Goal: Task Accomplishment & Management: Use online tool/utility

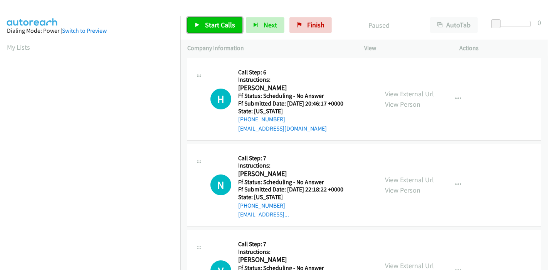
click at [201, 26] on link "Start Calls" at bounding box center [214, 24] width 55 height 15
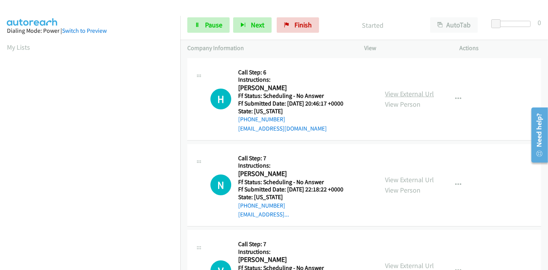
click at [403, 95] on link "View External Url" at bounding box center [409, 93] width 49 height 9
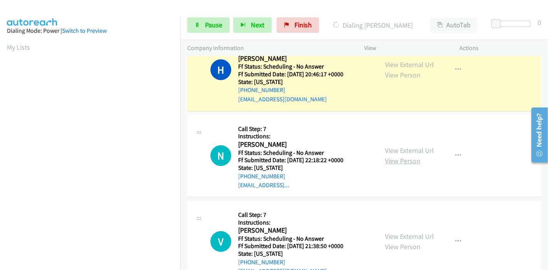
scroll to position [43, 0]
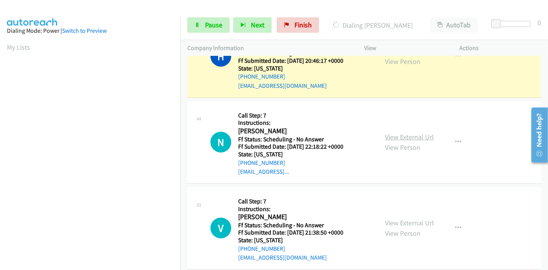
click at [407, 138] on link "View External Url" at bounding box center [409, 137] width 49 height 9
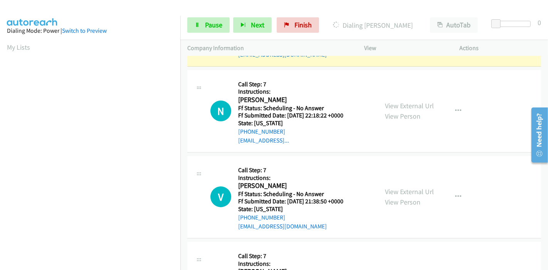
scroll to position [86, 0]
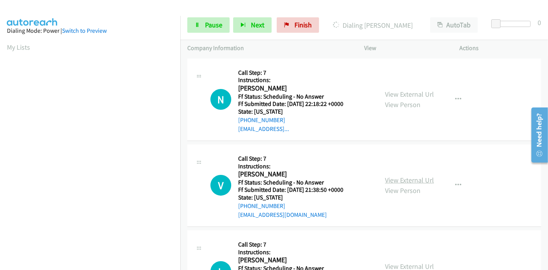
click at [401, 181] on link "View External Url" at bounding box center [409, 180] width 49 height 9
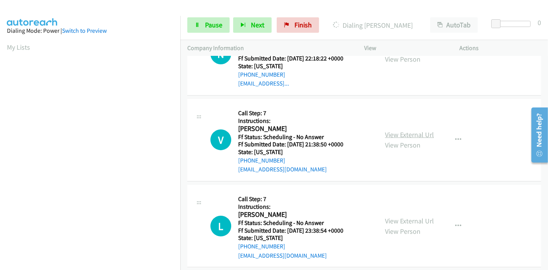
scroll to position [171, 0]
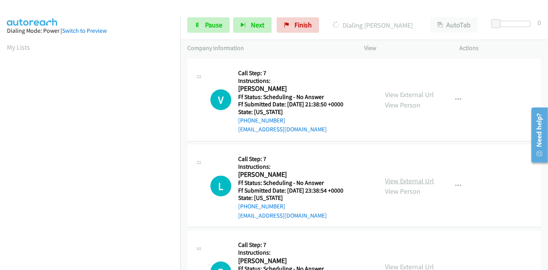
click at [396, 181] on link "View External Url" at bounding box center [409, 180] width 49 height 9
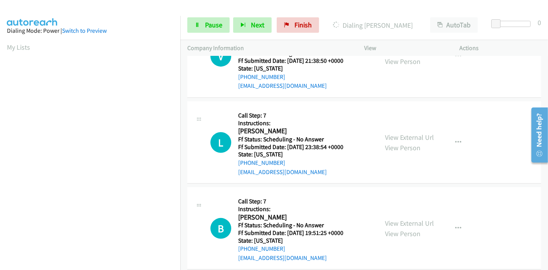
scroll to position [257, 0]
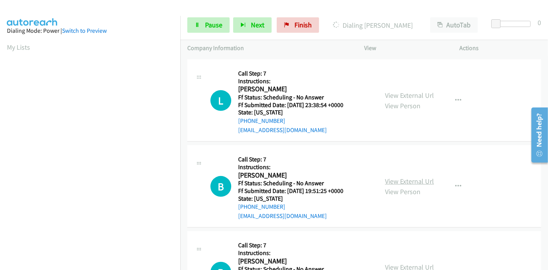
click at [394, 184] on link "View External Url" at bounding box center [409, 181] width 49 height 9
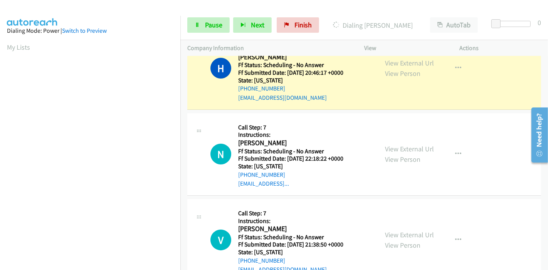
scroll to position [0, 0]
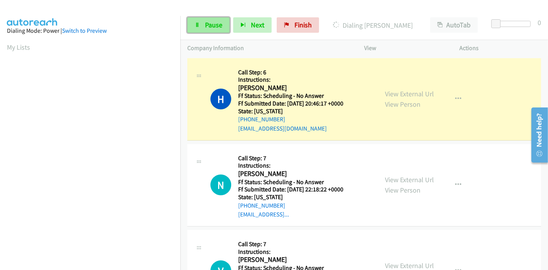
drag, startPoint x: 207, startPoint y: 25, endPoint x: 213, endPoint y: 22, distance: 6.9
click at [207, 25] on span "Pause" at bounding box center [213, 24] width 17 height 9
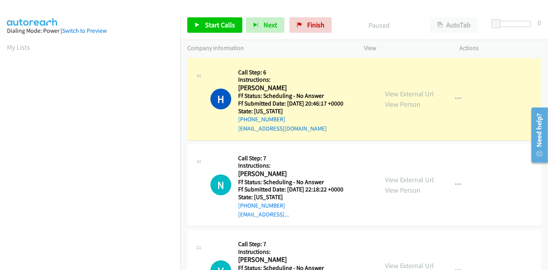
scroll to position [163, 0]
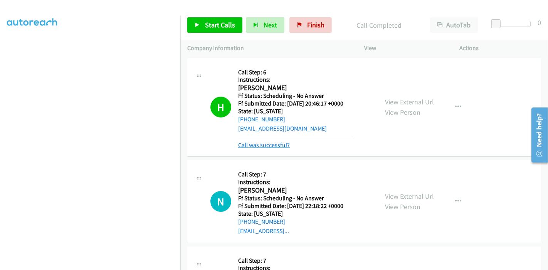
click at [281, 143] on link "Call was successful?" at bounding box center [264, 144] width 52 height 7
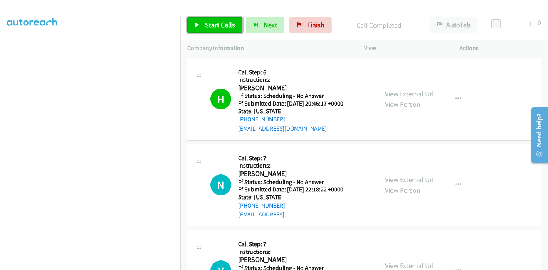
click at [213, 25] on span "Start Calls" at bounding box center [220, 24] width 30 height 9
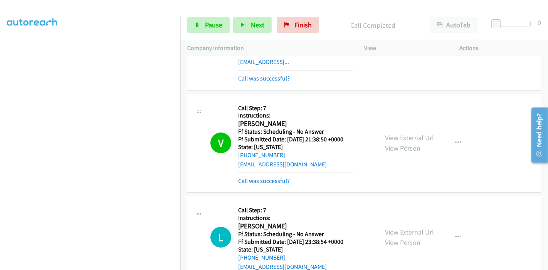
scroll to position [171, 0]
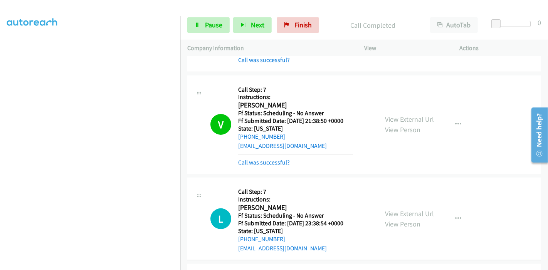
click at [268, 160] on link "Call was successful?" at bounding box center [264, 162] width 52 height 7
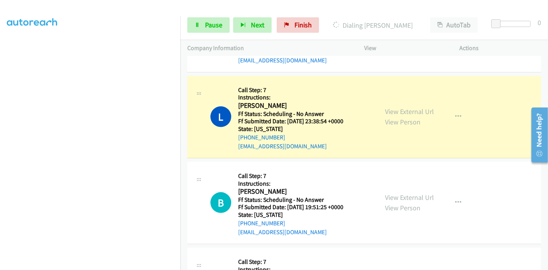
scroll to position [299, 0]
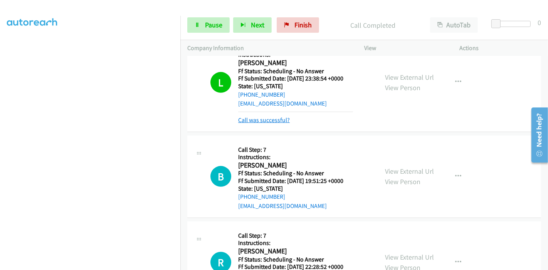
click at [277, 118] on link "Call was successful?" at bounding box center [264, 119] width 52 height 7
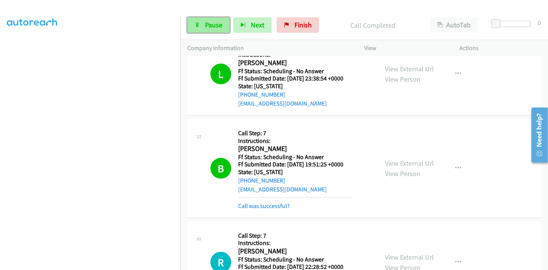
click at [206, 30] on link "Pause" at bounding box center [208, 24] width 42 height 15
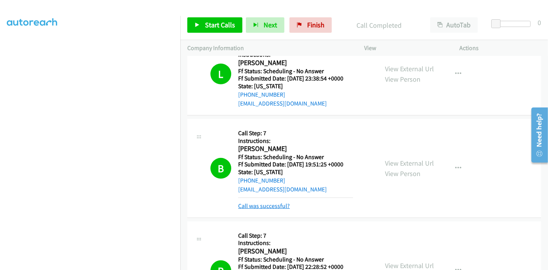
click at [258, 204] on link "Call was successful?" at bounding box center [264, 205] width 52 height 7
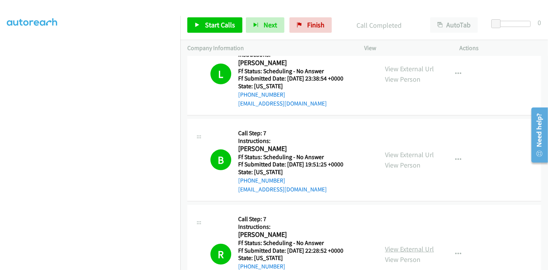
click at [405, 247] on link "View External Url" at bounding box center [409, 249] width 49 height 9
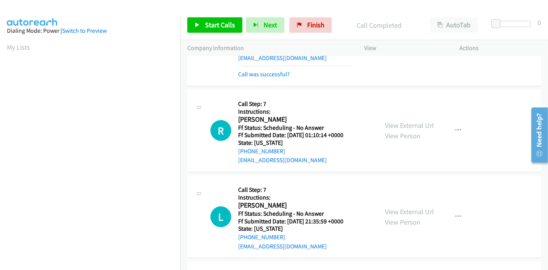
scroll to position [431, 0]
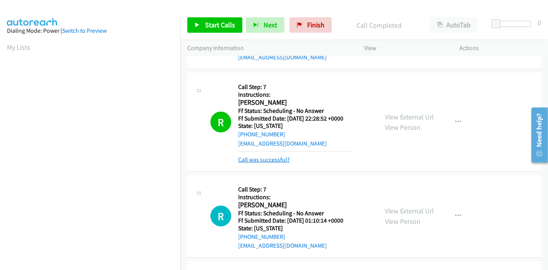
click at [263, 161] on link "Call was successful?" at bounding box center [264, 159] width 52 height 7
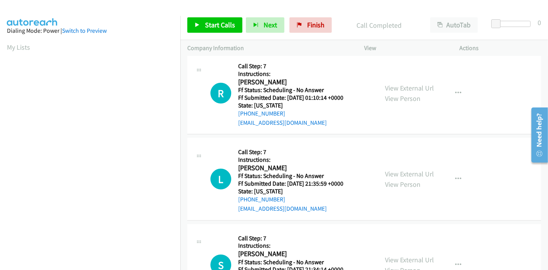
scroll to position [560, 0]
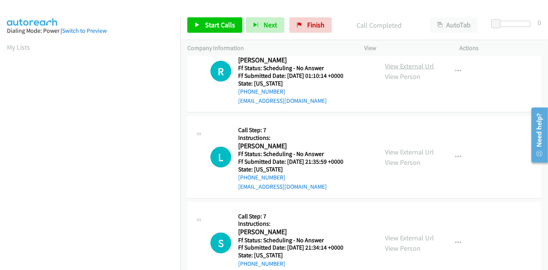
click at [413, 66] on link "View External Url" at bounding box center [409, 66] width 49 height 9
click at [398, 154] on link "View External Url" at bounding box center [409, 152] width 49 height 9
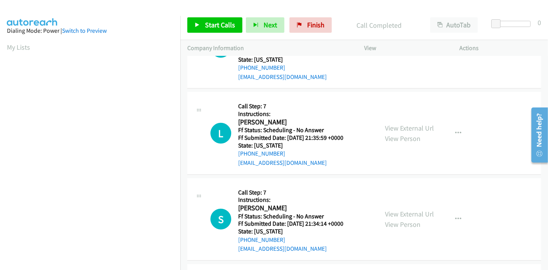
scroll to position [603, 0]
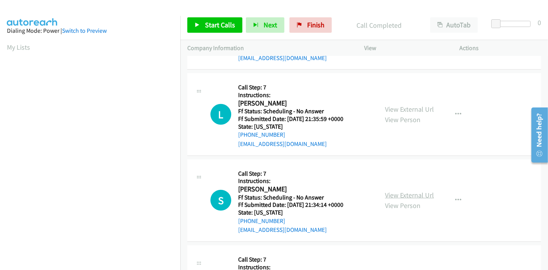
click at [396, 194] on link "View External Url" at bounding box center [409, 195] width 49 height 9
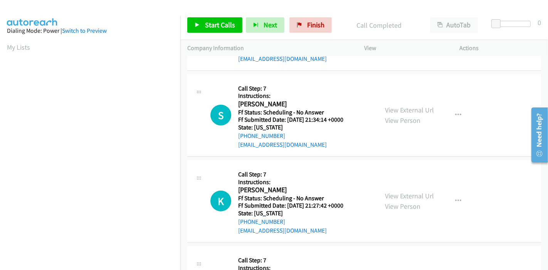
scroll to position [688, 0]
click at [397, 193] on link "View External Url" at bounding box center [409, 195] width 49 height 9
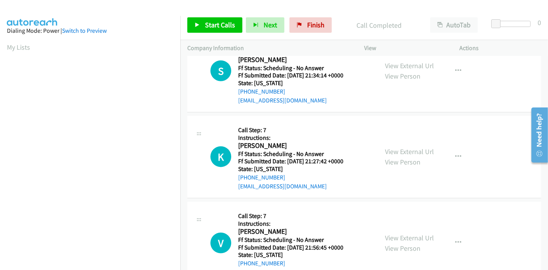
scroll to position [774, 0]
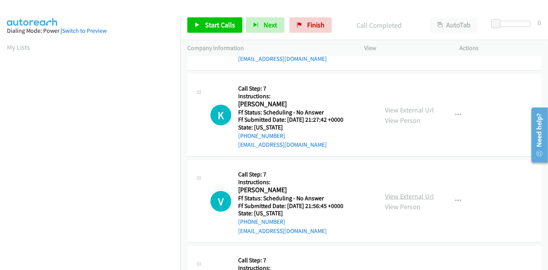
click at [399, 192] on link "View External Url" at bounding box center [409, 196] width 49 height 9
click at [209, 25] on span "Start Calls" at bounding box center [220, 24] width 30 height 9
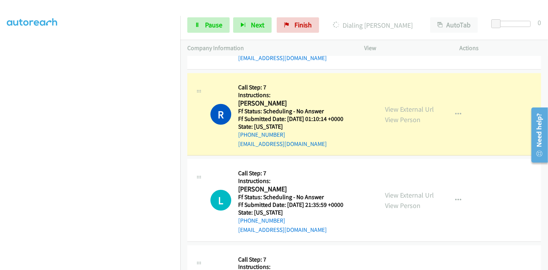
scroll to position [560, 0]
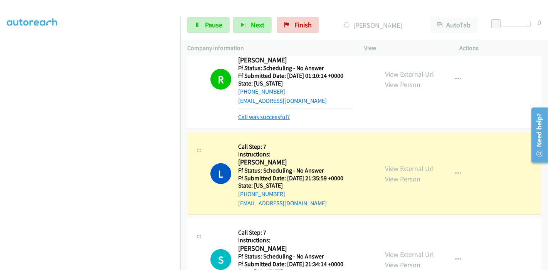
click at [267, 115] on link "Call was successful?" at bounding box center [264, 116] width 52 height 7
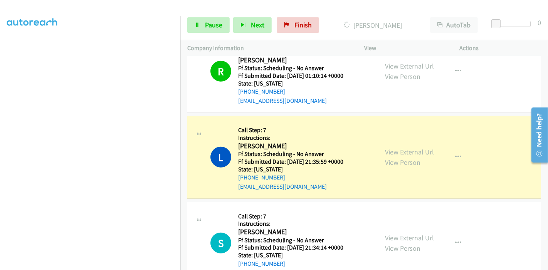
scroll to position [603, 0]
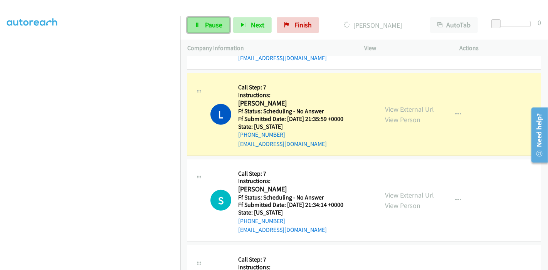
click at [203, 27] on link "Pause" at bounding box center [208, 24] width 42 height 15
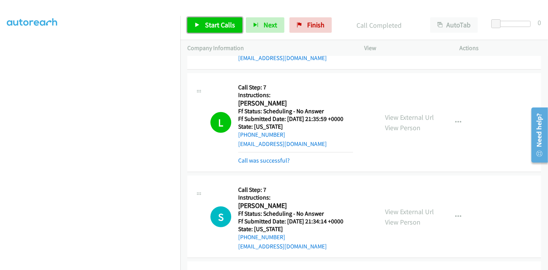
click at [220, 23] on span "Start Calls" at bounding box center [220, 24] width 30 height 9
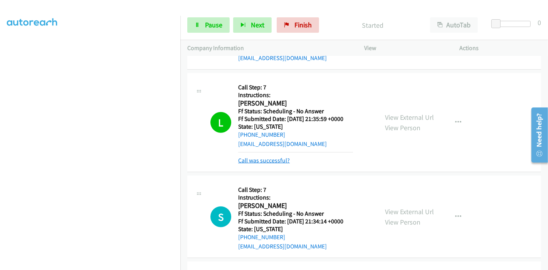
click at [255, 161] on link "Call was successful?" at bounding box center [264, 160] width 52 height 7
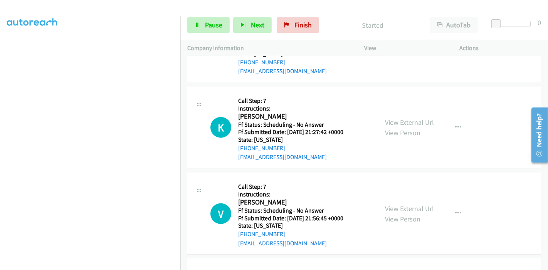
scroll to position [731, 0]
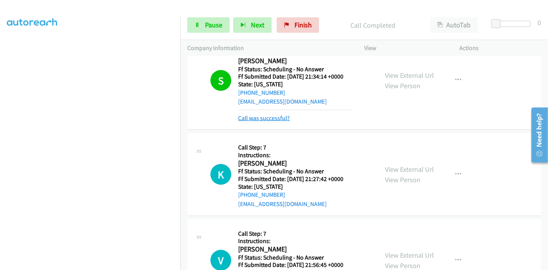
click at [257, 115] on link "Call was successful?" at bounding box center [264, 117] width 52 height 7
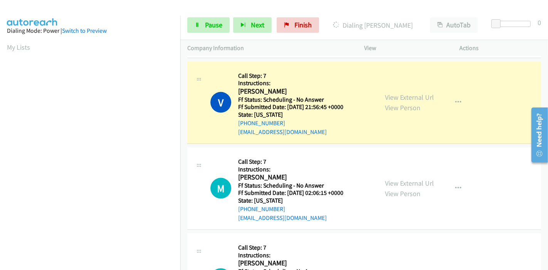
scroll to position [902, 0]
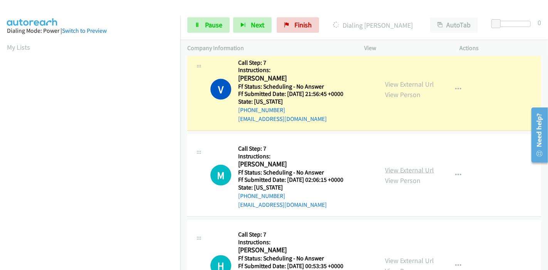
click at [404, 171] on link "View External Url" at bounding box center [409, 170] width 49 height 9
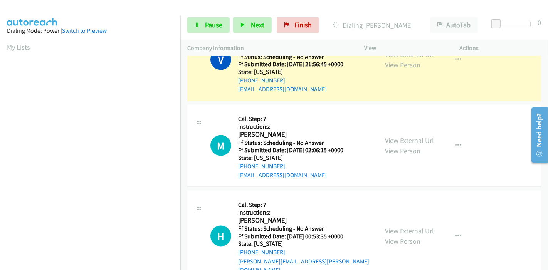
scroll to position [945, 0]
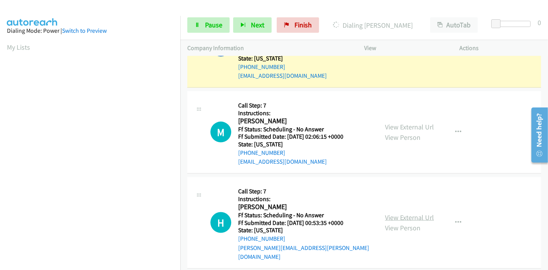
click at [397, 213] on link "View External Url" at bounding box center [409, 217] width 49 height 9
click at [212, 22] on span "Pause" at bounding box center [213, 24] width 17 height 9
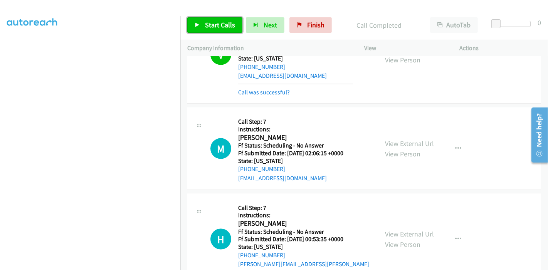
click at [213, 22] on span "Start Calls" at bounding box center [220, 24] width 30 height 9
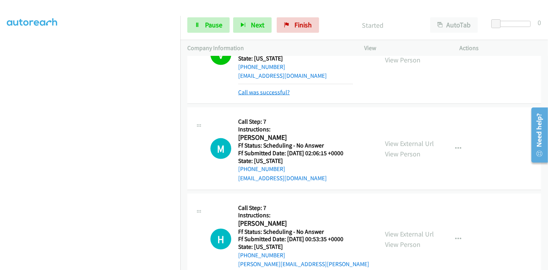
click at [245, 89] on link "Call was successful?" at bounding box center [264, 92] width 52 height 7
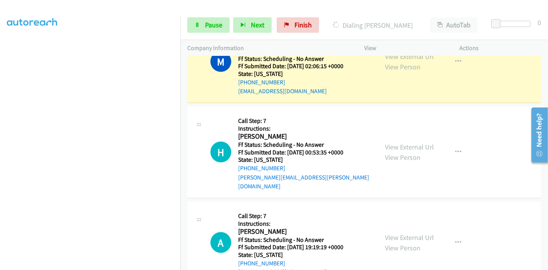
scroll to position [1065, 0]
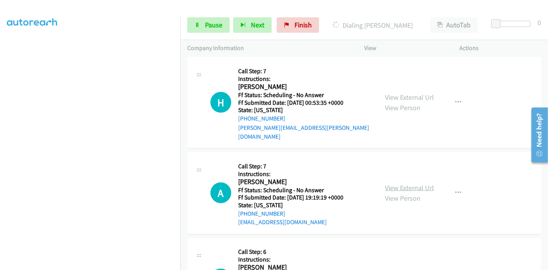
click at [392, 183] on link "View External Url" at bounding box center [409, 187] width 49 height 9
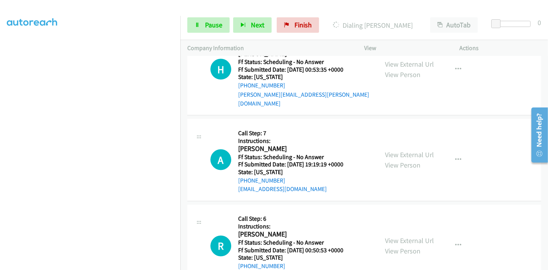
scroll to position [1151, 0]
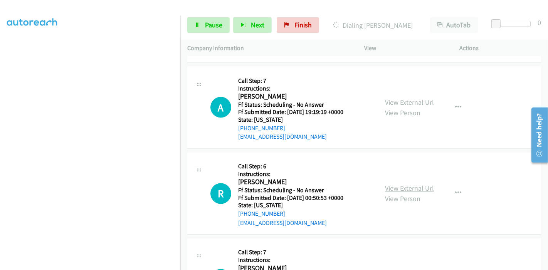
click at [390, 184] on link "View External Url" at bounding box center [409, 188] width 49 height 9
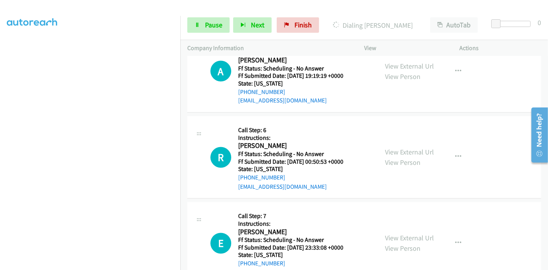
scroll to position [1237, 0]
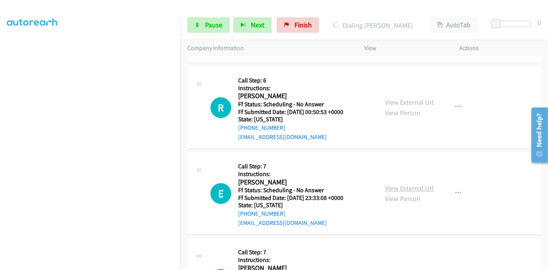
click at [399, 184] on link "View External Url" at bounding box center [409, 188] width 49 height 9
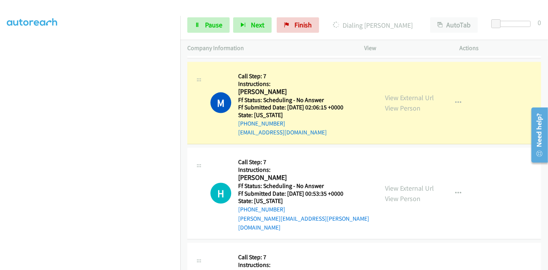
scroll to position [980, 0]
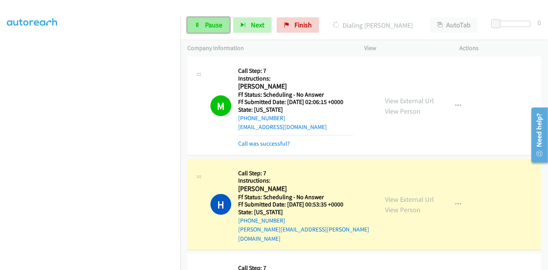
click at [208, 20] on link "Pause" at bounding box center [208, 24] width 42 height 15
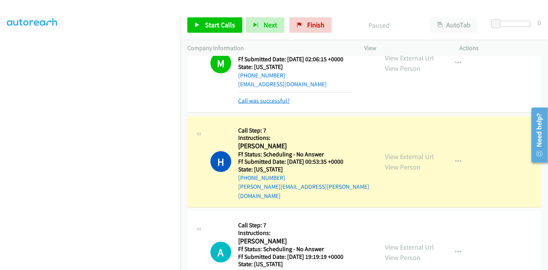
click at [262, 99] on link "Call was successful?" at bounding box center [264, 100] width 52 height 7
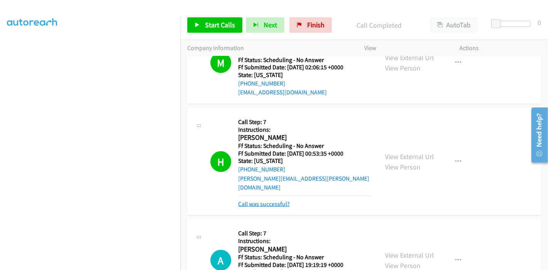
click at [272, 200] on link "Call was successful?" at bounding box center [264, 203] width 52 height 7
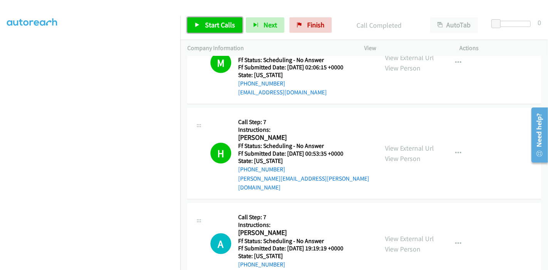
click at [212, 23] on span "Start Calls" at bounding box center [220, 24] width 30 height 9
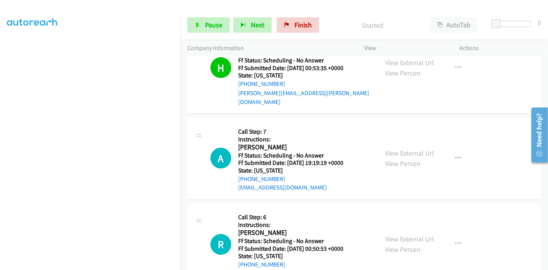
scroll to position [1101, 0]
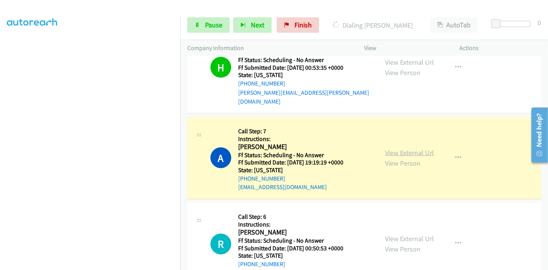
click at [411, 148] on link "View External Url" at bounding box center [409, 152] width 49 height 9
click at [202, 25] on link "Pause" at bounding box center [208, 24] width 42 height 15
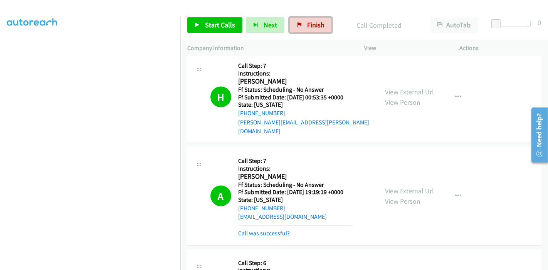
scroll to position [1057, 0]
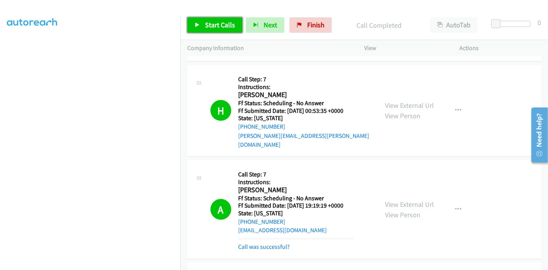
click at [218, 23] on span "Start Calls" at bounding box center [220, 24] width 30 height 9
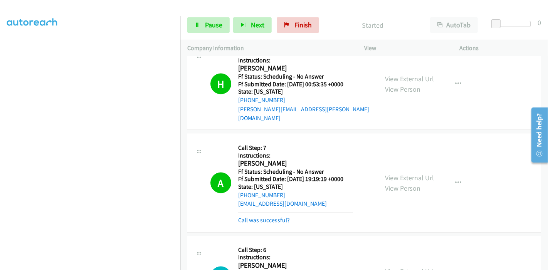
scroll to position [1143, 0]
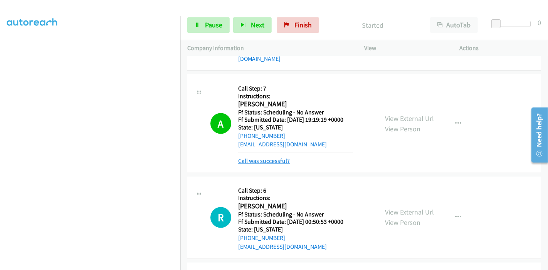
click at [274, 158] on link "Call was successful?" at bounding box center [264, 161] width 52 height 7
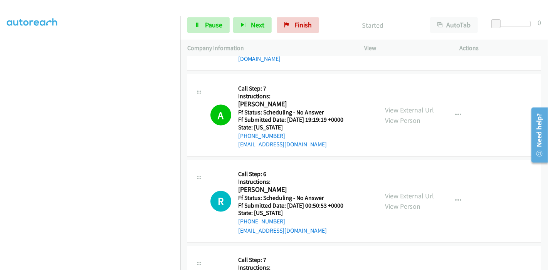
scroll to position [1229, 0]
click at [411, 106] on link "View External Url" at bounding box center [409, 110] width 49 height 9
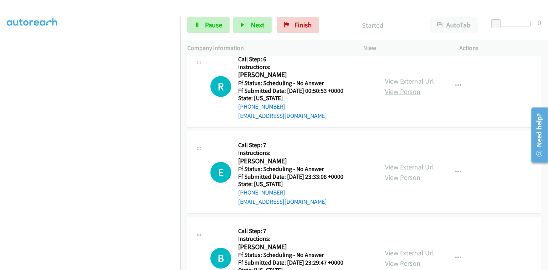
scroll to position [1272, 0]
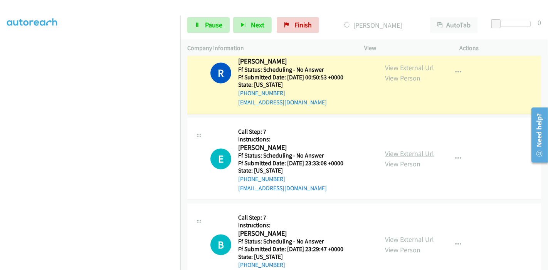
click at [396, 149] on link "View External Url" at bounding box center [409, 153] width 49 height 9
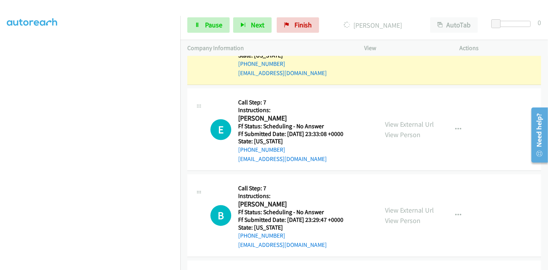
scroll to position [1314, 0]
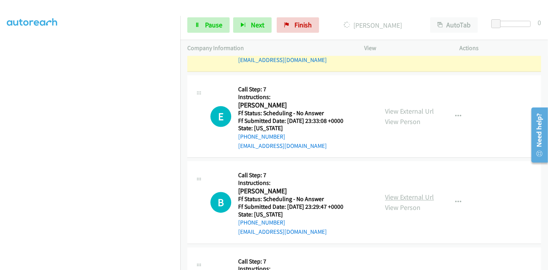
click at [399, 193] on link "View External Url" at bounding box center [409, 197] width 49 height 9
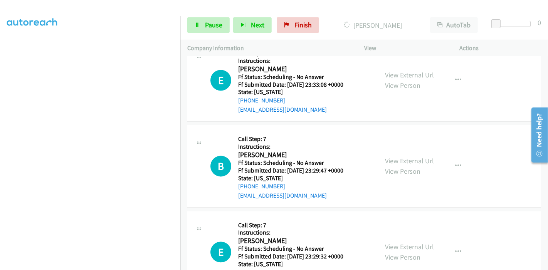
scroll to position [1443, 0]
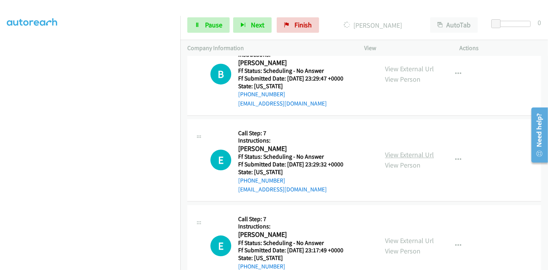
click at [392, 150] on link "View External Url" at bounding box center [409, 154] width 49 height 9
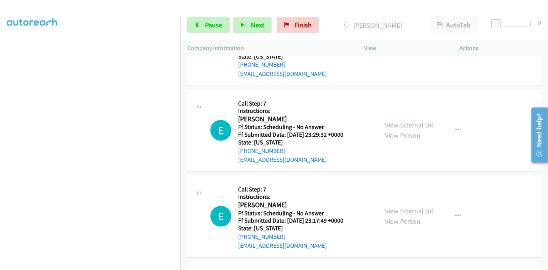
scroll to position [1486, 0]
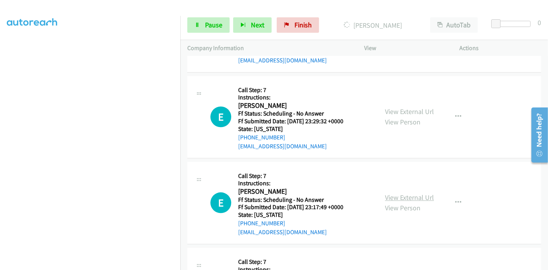
click at [401, 193] on link "View External Url" at bounding box center [409, 197] width 49 height 9
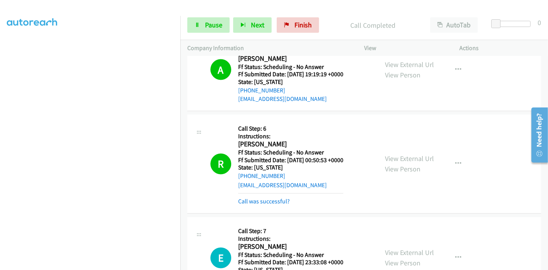
scroll to position [1202, 0]
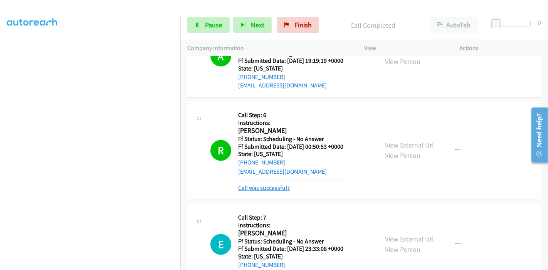
click at [262, 185] on link "Call was successful?" at bounding box center [264, 188] width 52 height 7
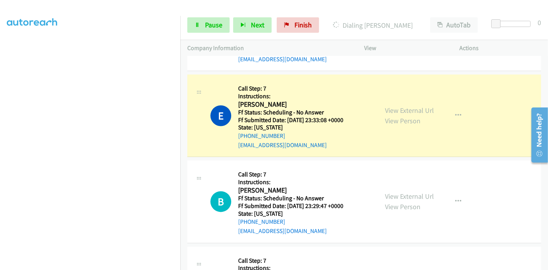
scroll to position [1331, 0]
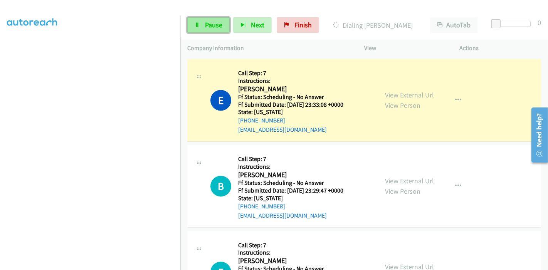
click at [211, 26] on span "Pause" at bounding box center [213, 24] width 17 height 9
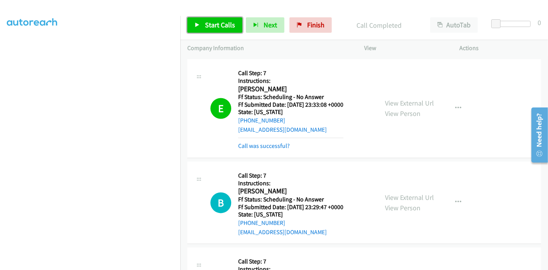
click at [216, 24] on span "Start Calls" at bounding box center [220, 24] width 30 height 9
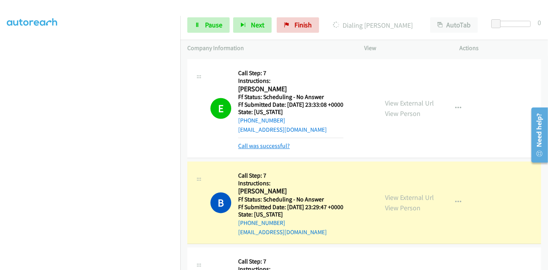
click at [268, 142] on link "Call was successful?" at bounding box center [264, 145] width 52 height 7
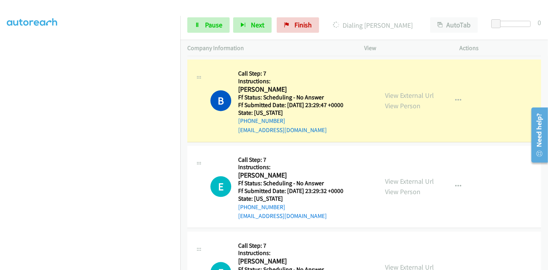
scroll to position [1416, 0]
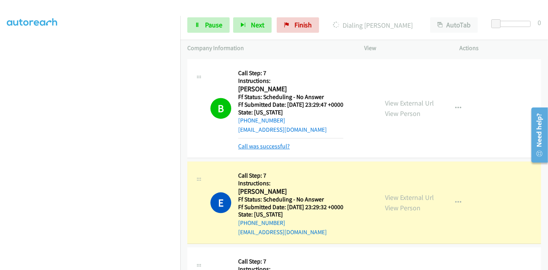
click at [262, 143] on link "Call was successful?" at bounding box center [264, 146] width 52 height 7
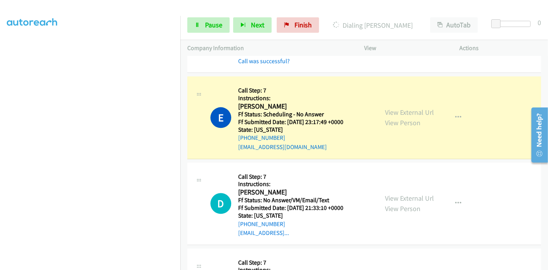
scroll to position [1630, 0]
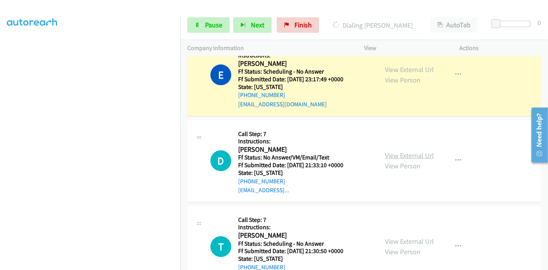
click at [391, 151] on link "View External Url" at bounding box center [409, 155] width 49 height 9
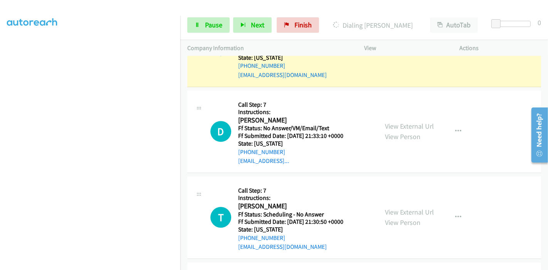
scroll to position [1673, 0]
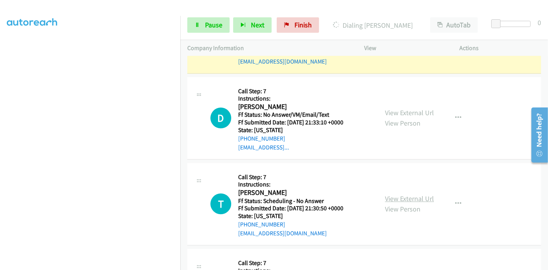
click at [391, 194] on link "View External Url" at bounding box center [409, 198] width 49 height 9
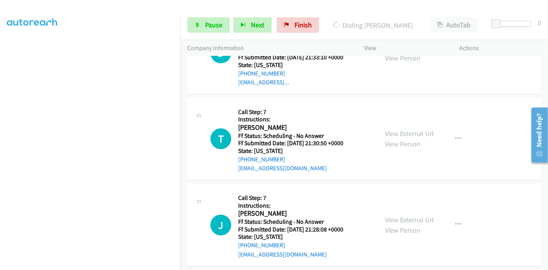
scroll to position [1758, 0]
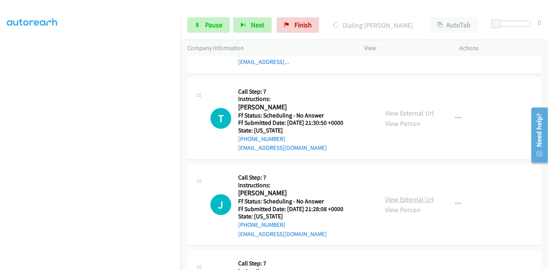
click at [399, 195] on link "View External Url" at bounding box center [409, 199] width 49 height 9
click at [387, 195] on link "View External Url" at bounding box center [409, 199] width 49 height 9
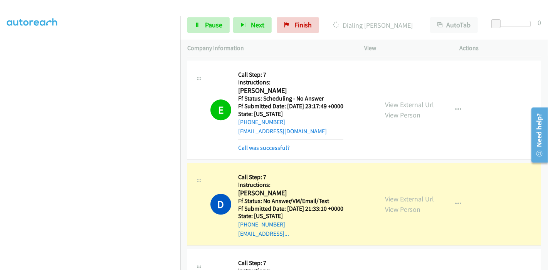
scroll to position [1604, 0]
click at [263, 143] on link "Call was successful?" at bounding box center [264, 146] width 52 height 7
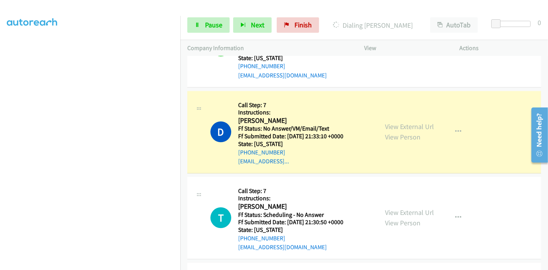
scroll to position [1690, 0]
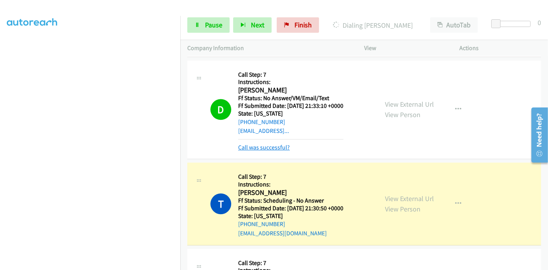
click at [270, 144] on link "Call was successful?" at bounding box center [264, 147] width 52 height 7
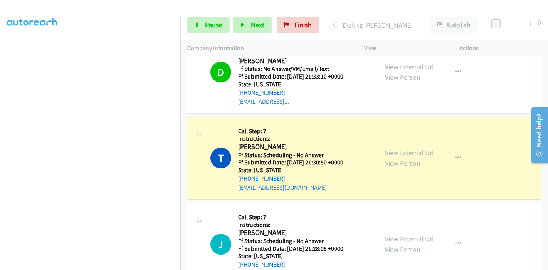
scroll to position [1732, 0]
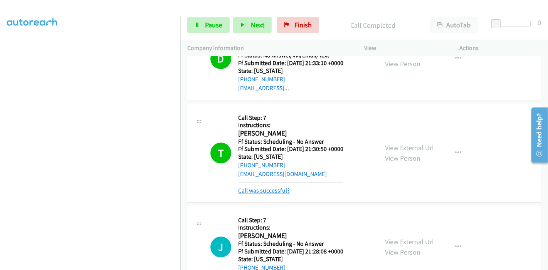
click at [270, 187] on link "Call was successful?" at bounding box center [264, 190] width 52 height 7
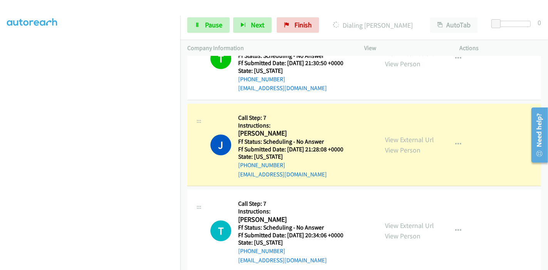
scroll to position [1861, 0]
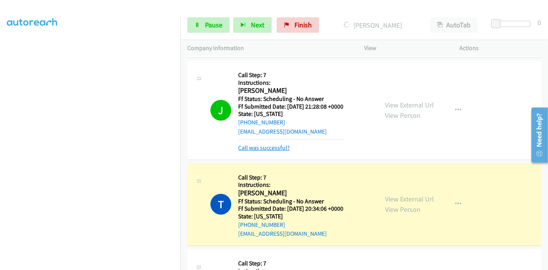
click at [262, 144] on link "Call was successful?" at bounding box center [264, 147] width 52 height 7
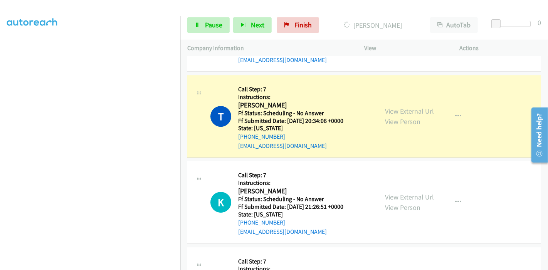
scroll to position [1946, 0]
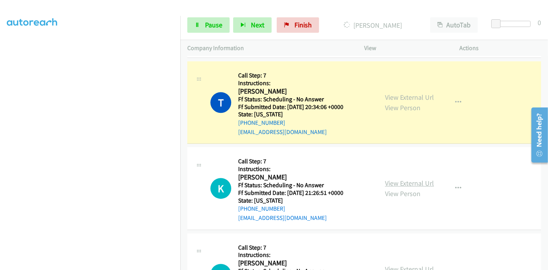
click at [386, 179] on link "View External Url" at bounding box center [409, 183] width 49 height 9
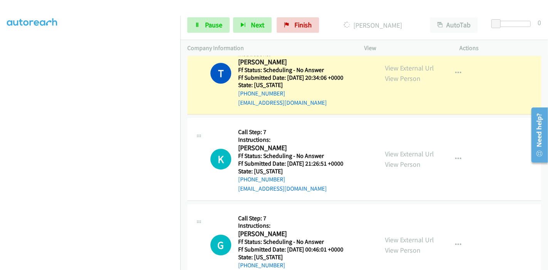
scroll to position [1989, 0]
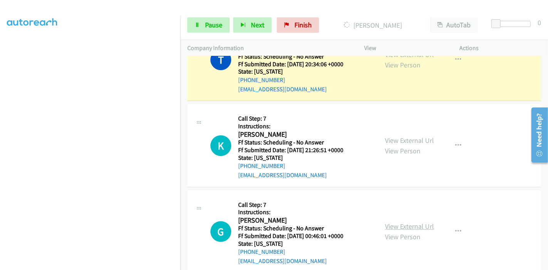
click at [393, 222] on link "View External Url" at bounding box center [409, 226] width 49 height 9
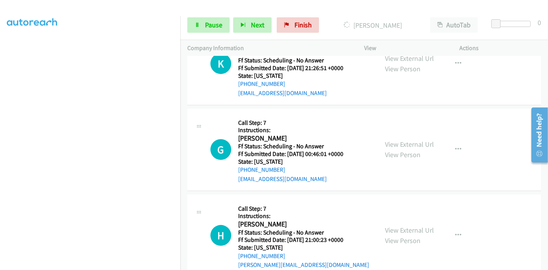
scroll to position [2075, 0]
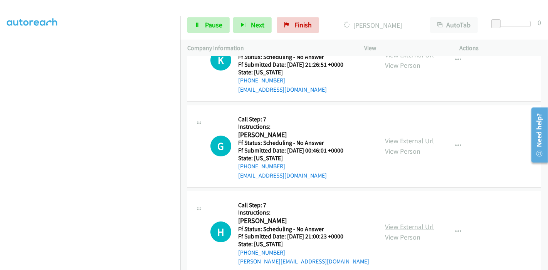
click at [397, 222] on link "View External Url" at bounding box center [409, 226] width 49 height 9
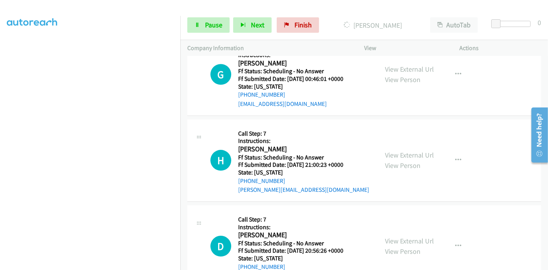
scroll to position [2160, 0]
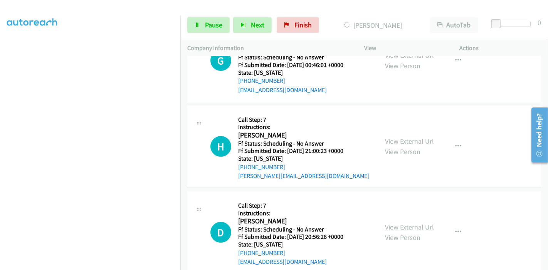
click at [388, 223] on link "View External Url" at bounding box center [409, 227] width 49 height 9
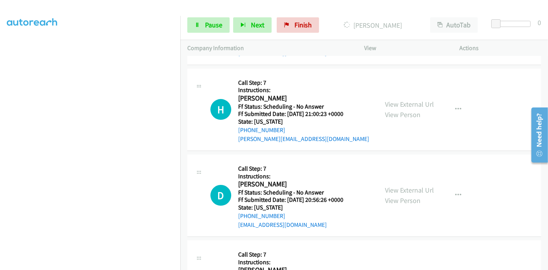
scroll to position [2246, 0]
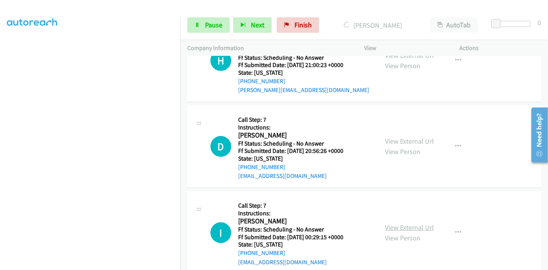
click at [392, 223] on link "View External Url" at bounding box center [409, 227] width 49 height 9
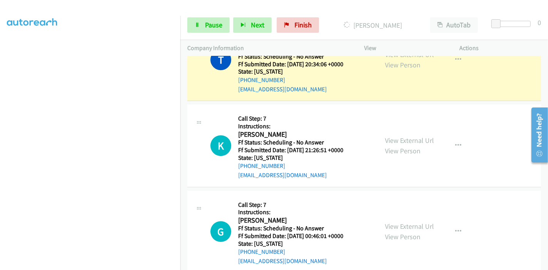
scroll to position [1946, 0]
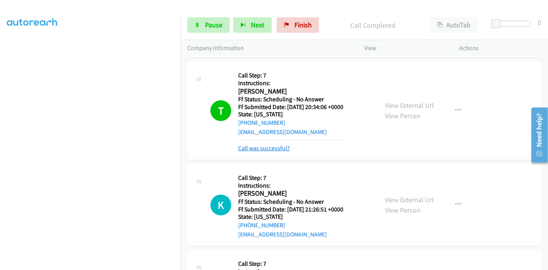
click at [263, 144] on link "Call was successful?" at bounding box center [264, 147] width 52 height 7
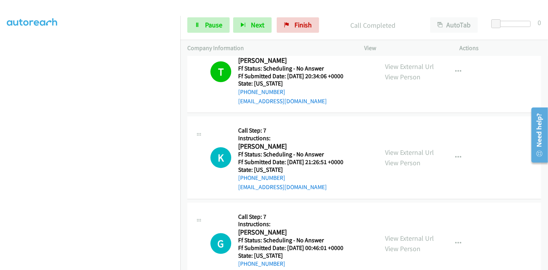
scroll to position [1989, 0]
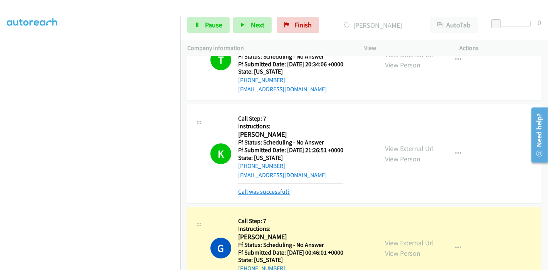
click at [260, 188] on link "Call was successful?" at bounding box center [264, 191] width 52 height 7
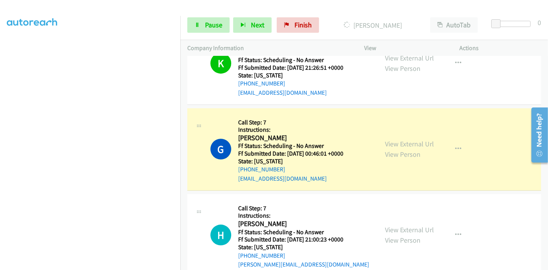
scroll to position [2117, 0]
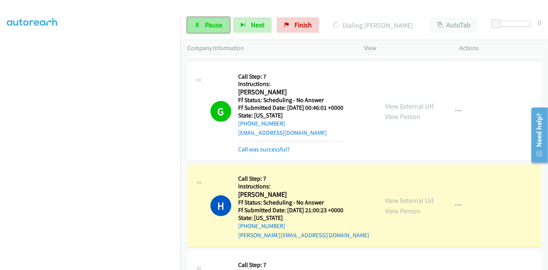
click at [200, 25] on link "Pause" at bounding box center [208, 24] width 42 height 15
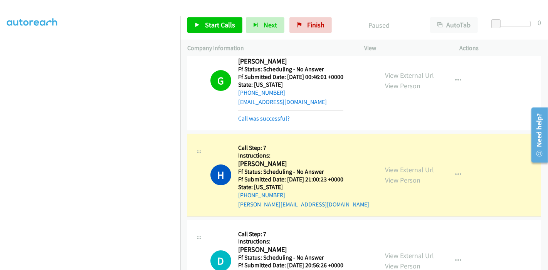
scroll to position [2160, 0]
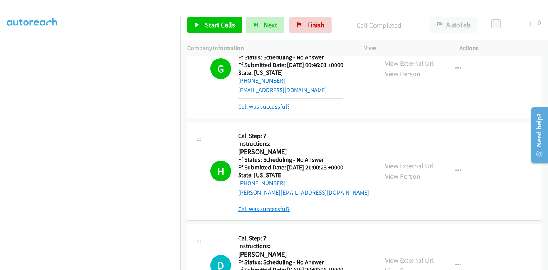
click at [246, 205] on link "Call was successful?" at bounding box center [264, 208] width 52 height 7
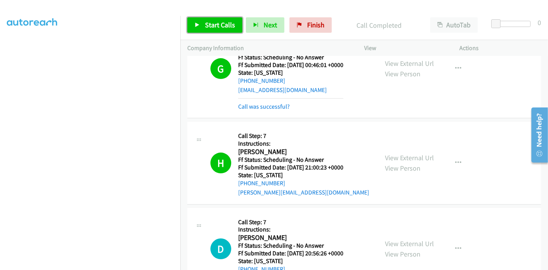
click at [220, 28] on span "Start Calls" at bounding box center [220, 24] width 30 height 9
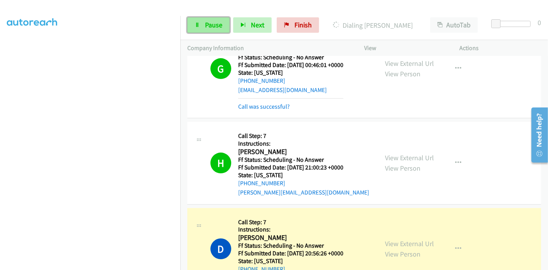
click at [210, 23] on span "Pause" at bounding box center [213, 24] width 17 height 9
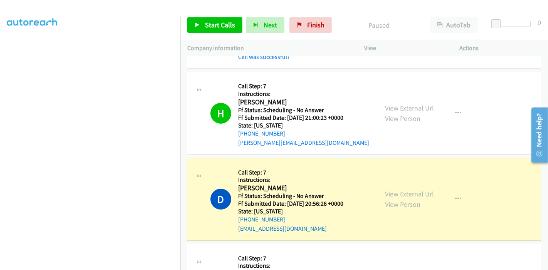
scroll to position [2246, 0]
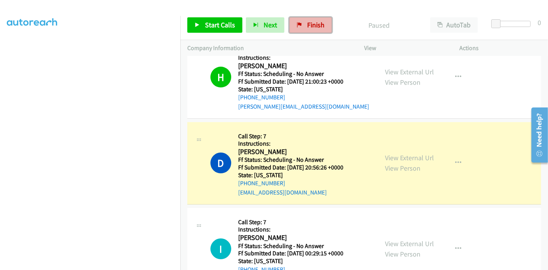
click at [308, 26] on span "Finish" at bounding box center [315, 24] width 17 height 9
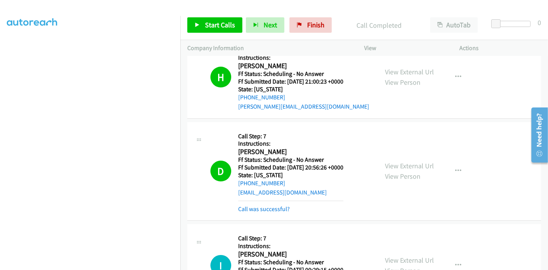
drag, startPoint x: 257, startPoint y: 206, endPoint x: 257, endPoint y: 200, distance: 5.8
click at [257, 204] on div "D Callback Scheduled Call Step: 7 Instructions: [PERSON_NAME] America/Los_Angel…" at bounding box center [364, 171] width 354 height 99
click at [257, 205] on div "Call was successful?" at bounding box center [290, 209] width 105 height 9
click at [258, 205] on link "Call was successful?" at bounding box center [264, 208] width 52 height 7
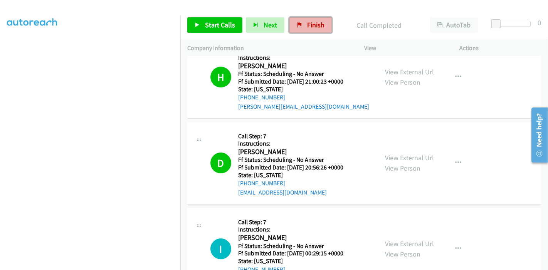
click at [314, 18] on link "Finish" at bounding box center [310, 24] width 42 height 15
